Goal: Task Accomplishment & Management: Manage account settings

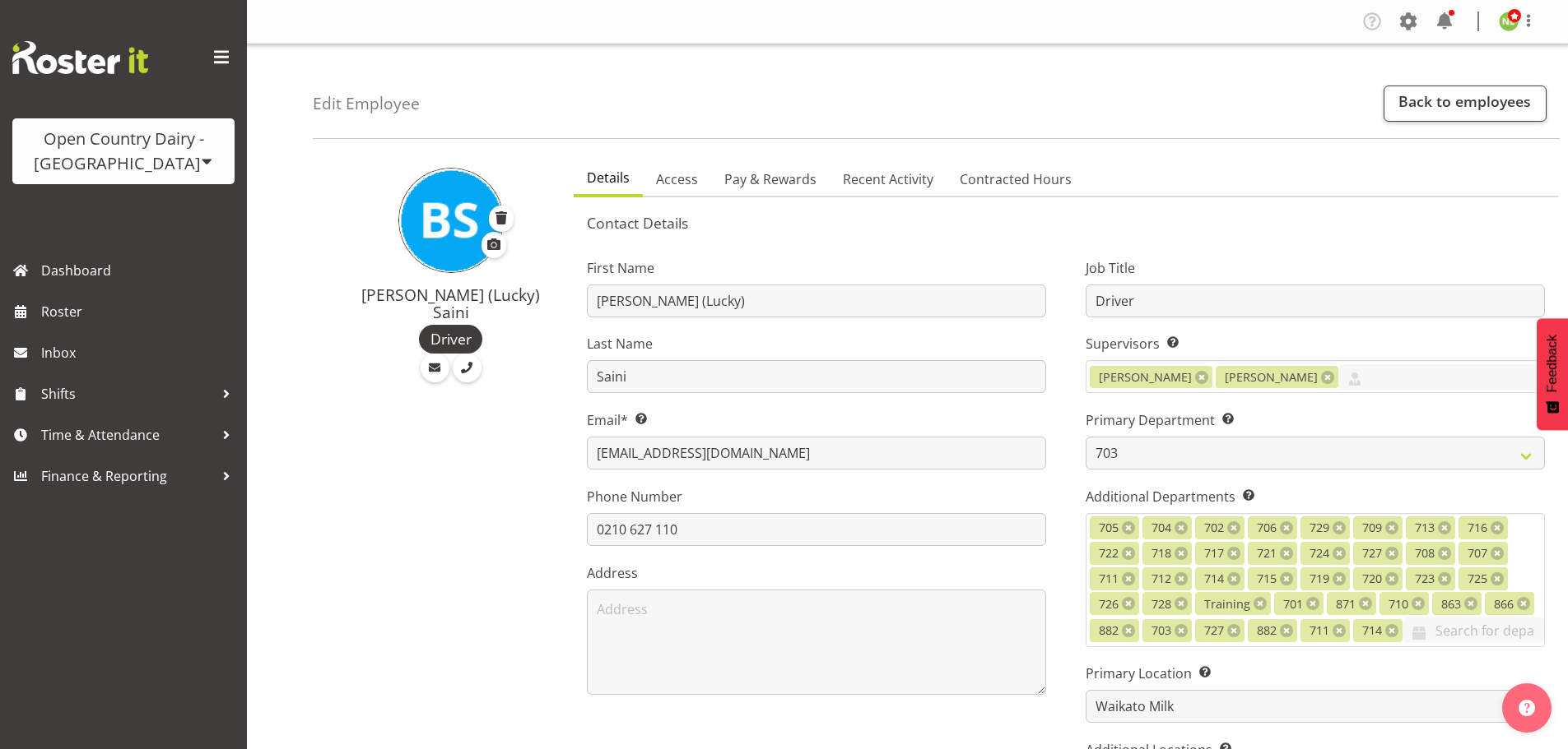
select select "710"
select select "1054"
select select "TimelineWeek"
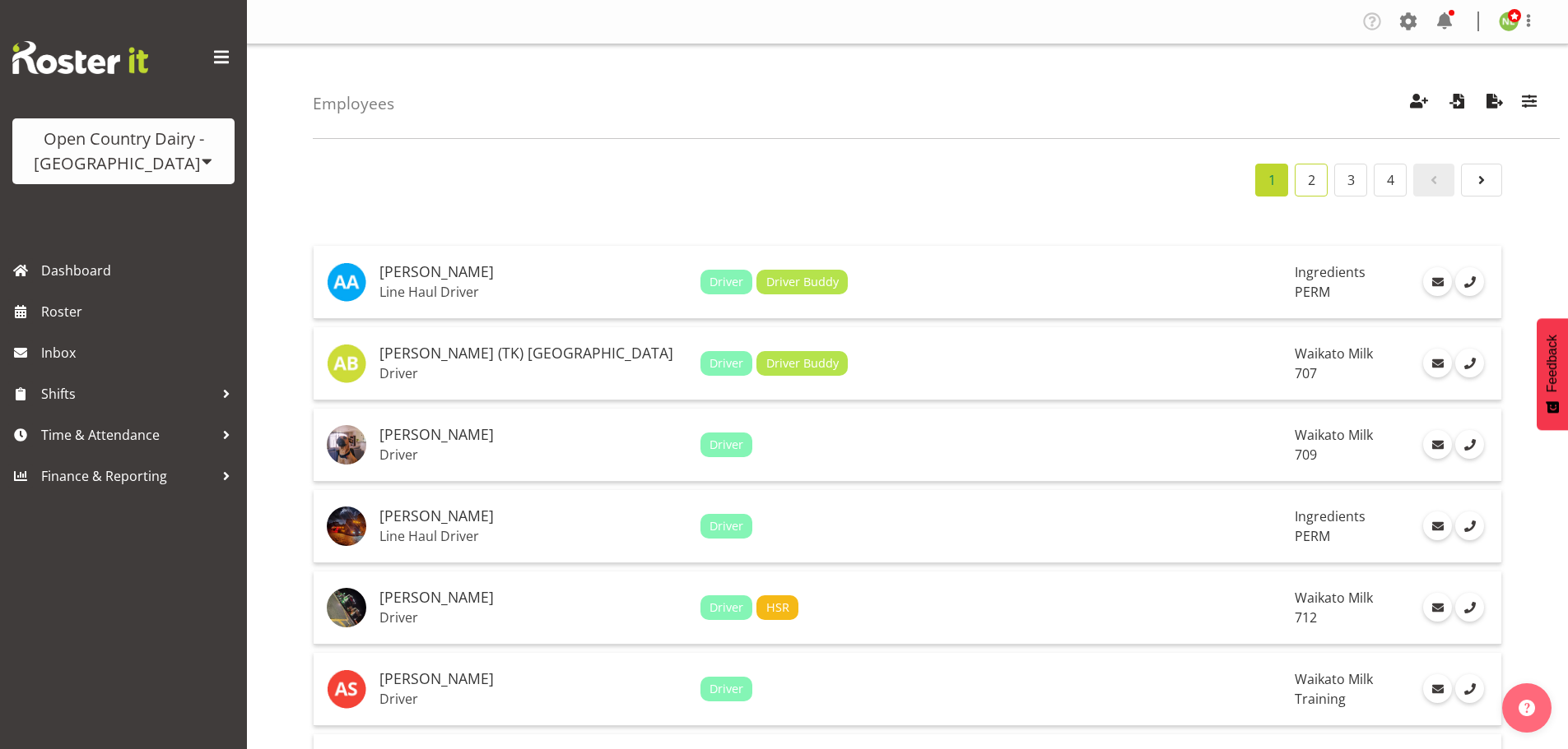
click at [1316, 177] on link "2" at bounding box center [1311, 179] width 33 height 33
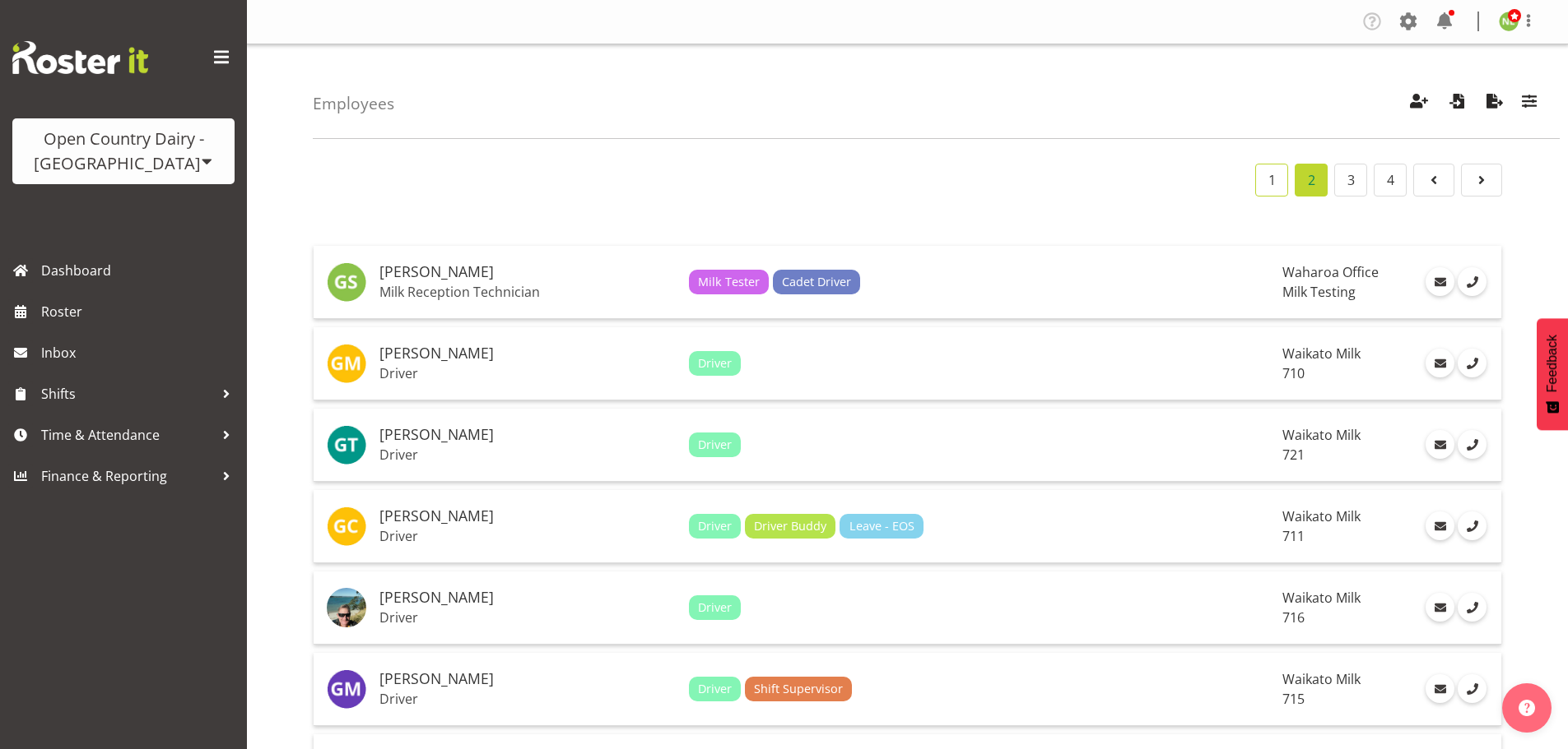
click at [1286, 184] on link "1" at bounding box center [1271, 179] width 33 height 33
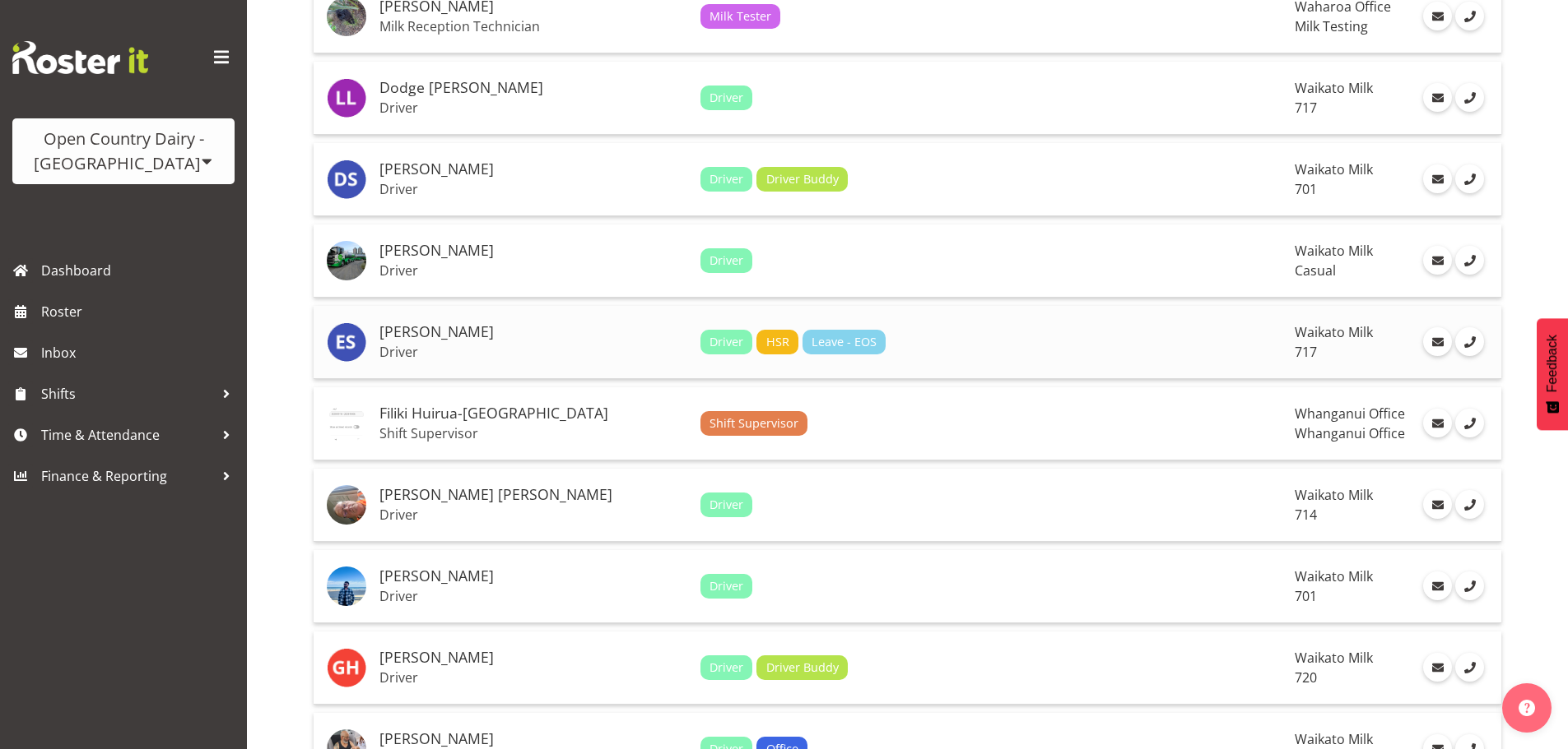
scroll to position [3644, 0]
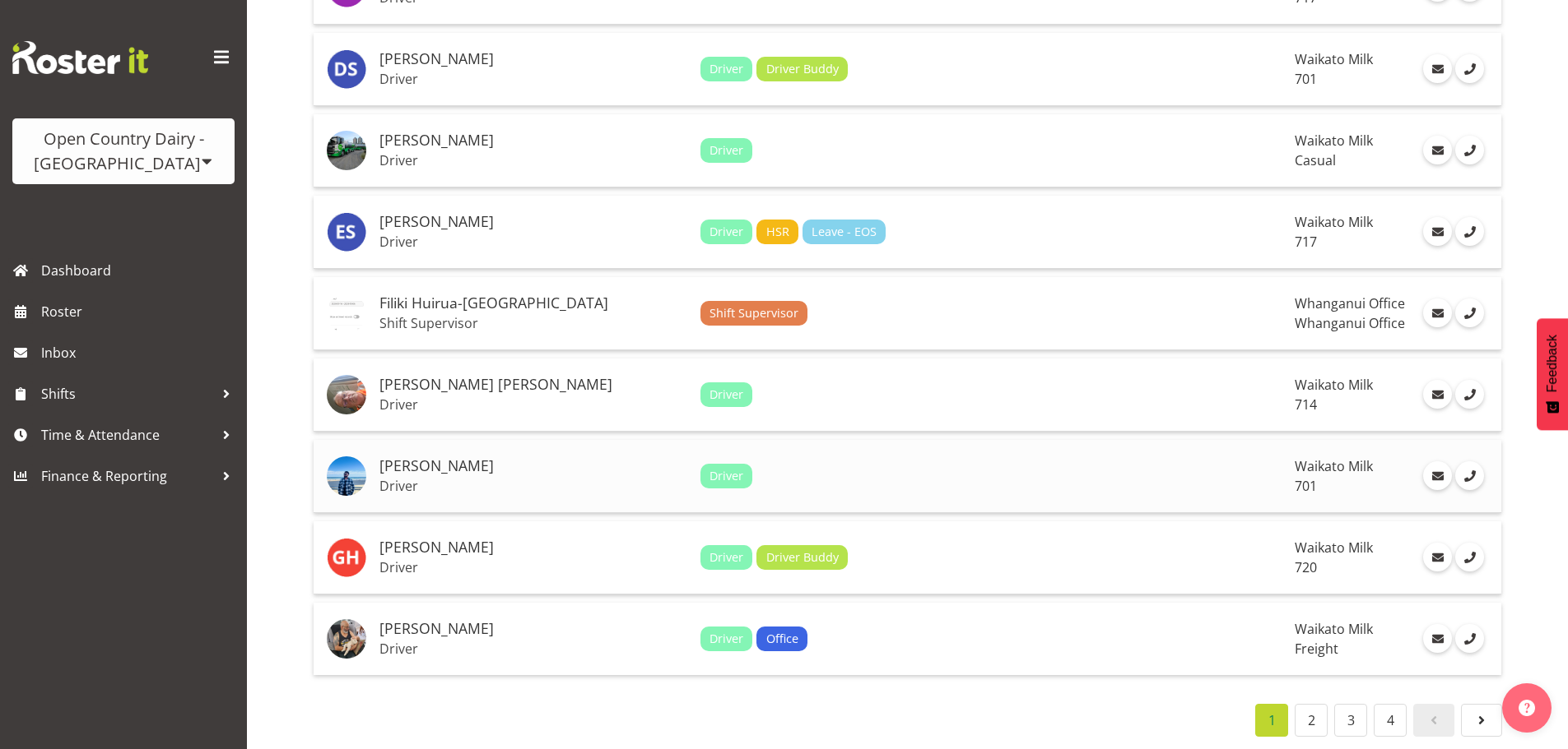
click at [494, 458] on h5 "[PERSON_NAME]" at bounding box center [534, 466] width 308 height 17
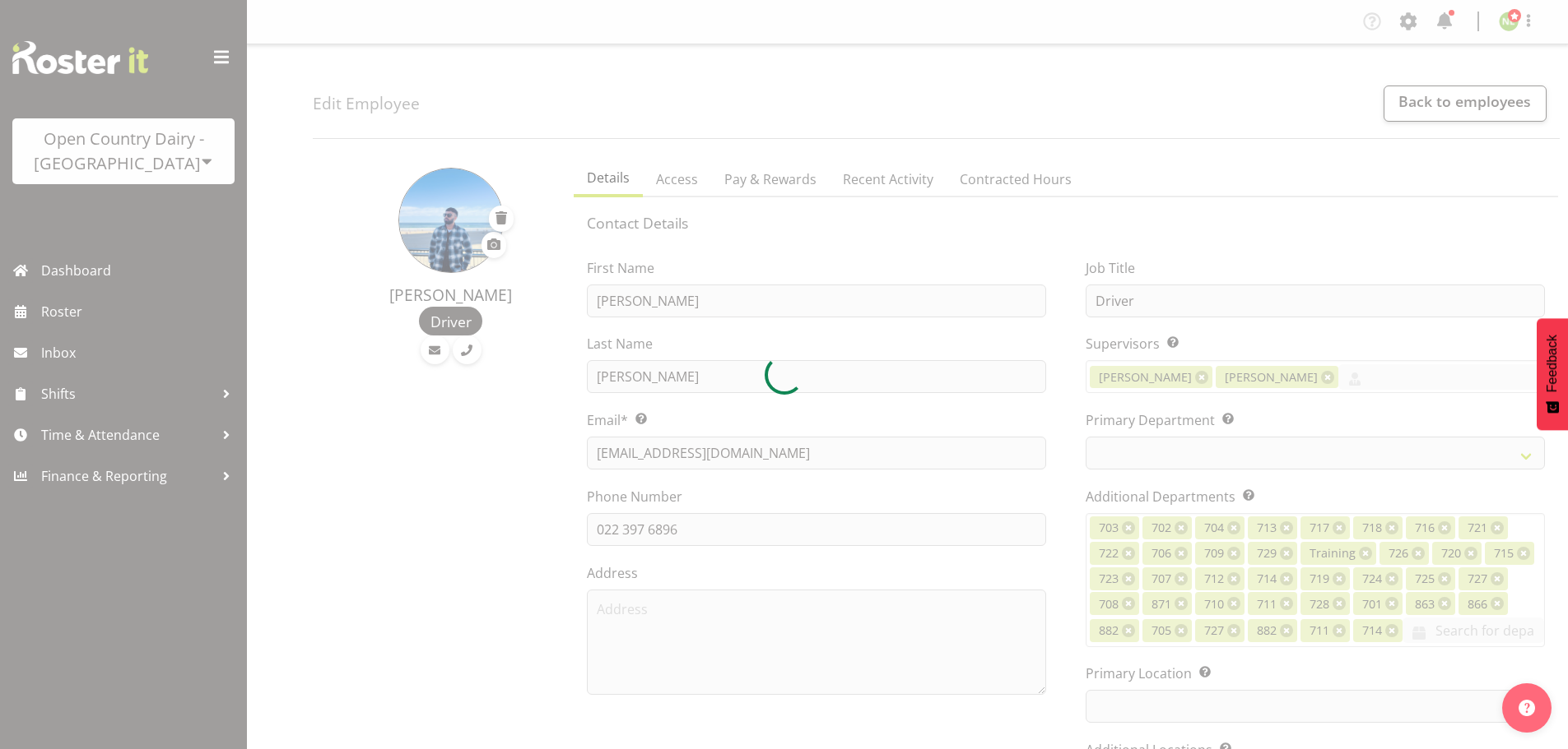
select select "TimelineWeek"
select select
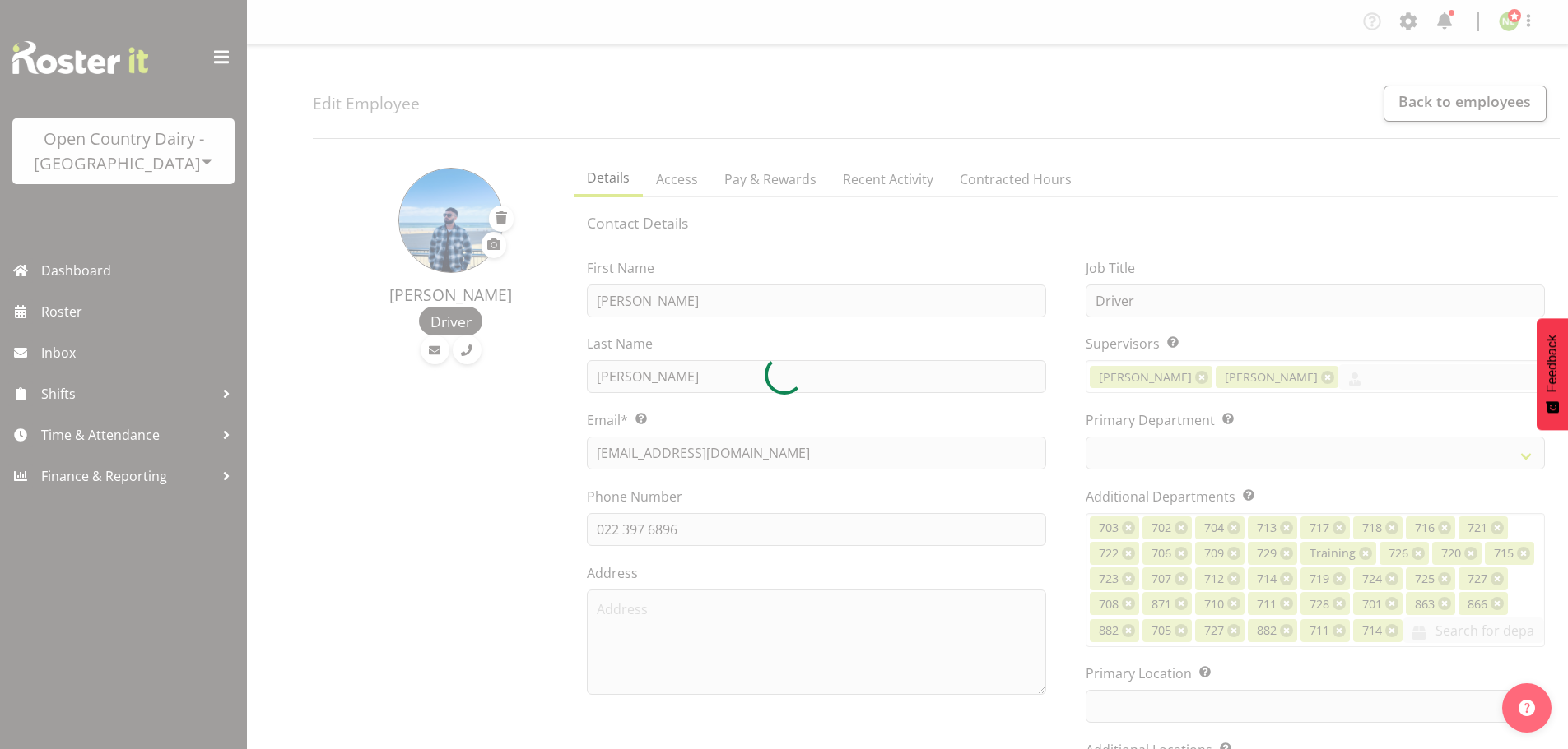
select select
select select "1054"
select select
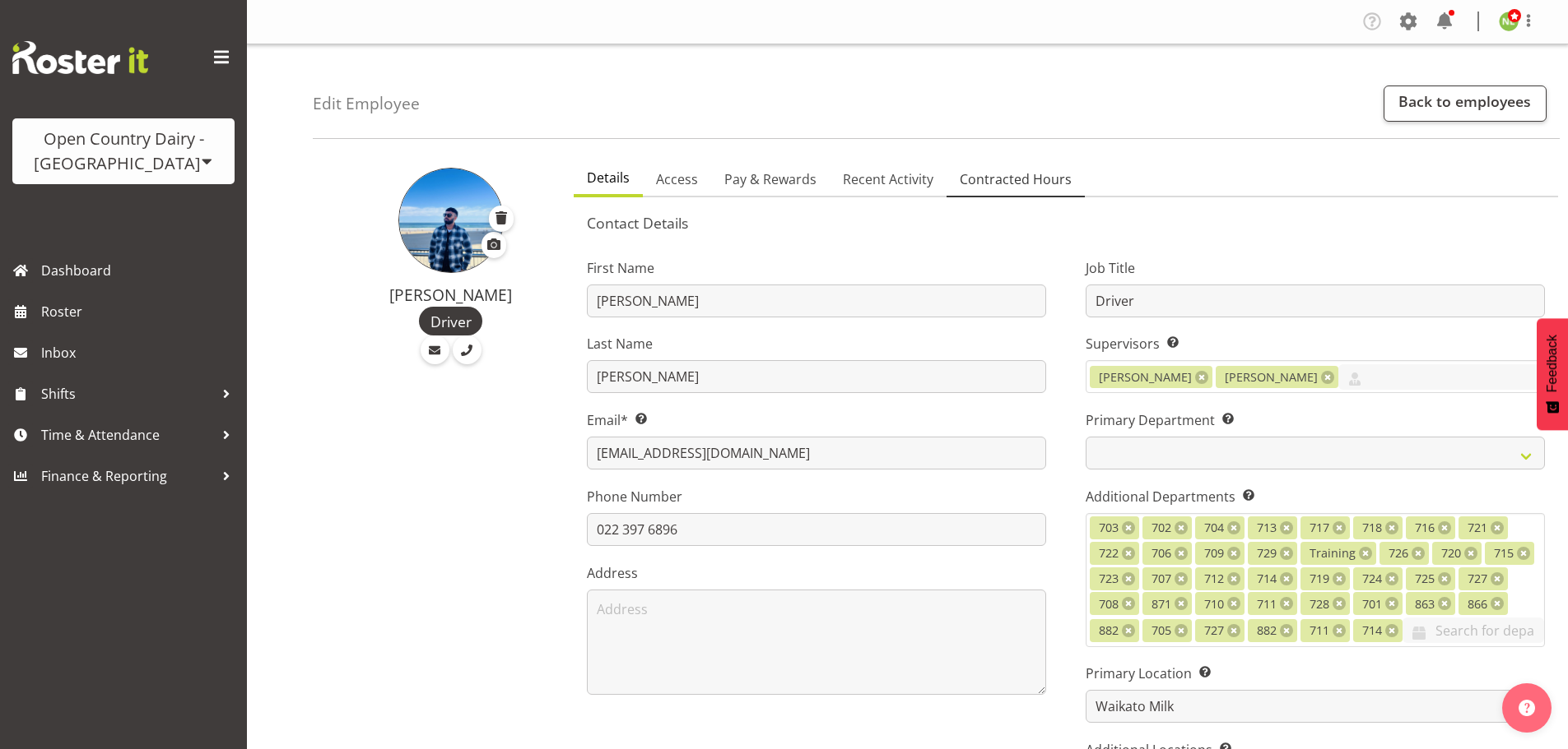
click at [1010, 186] on span "Contracted Hours" at bounding box center [1015, 179] width 111 height 20
